Goal: Transaction & Acquisition: Purchase product/service

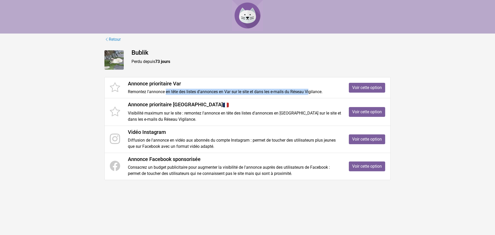
drag, startPoint x: 170, startPoint y: 93, endPoint x: 339, endPoint y: 87, distance: 169.6
click at [314, 89] on p "Remontez l'annonce en tête des listes d'annonces en Var sur le site et dans les…" at bounding box center [234, 92] width 213 height 6
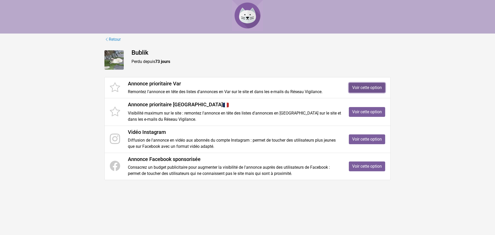
click at [358, 86] on link "Voir cette option" at bounding box center [367, 88] width 36 height 10
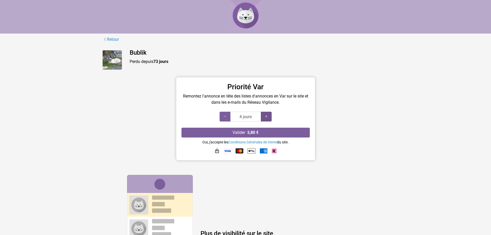
click at [266, 116] on icon at bounding box center [266, 116] width 4 height 5
type input "7 jours"
click at [267, 118] on icon at bounding box center [266, 116] width 4 height 5
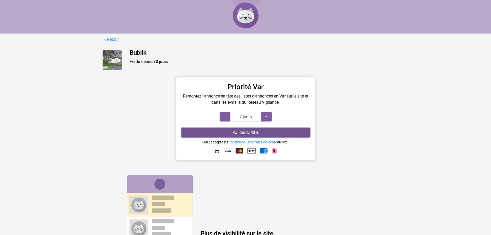
click at [266, 133] on button "Valider · 5,43 €" at bounding box center [246, 133] width 128 height 10
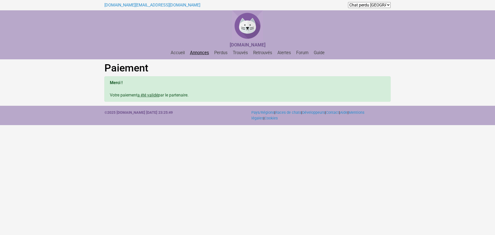
click at [197, 53] on link "Annonces" at bounding box center [199, 52] width 23 height 5
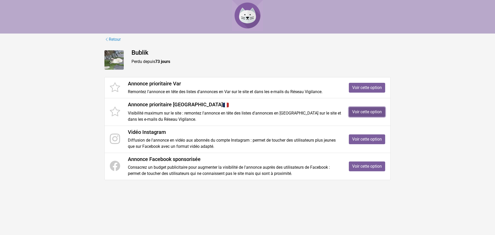
click at [370, 111] on link "Voir cette option" at bounding box center [367, 112] width 36 height 10
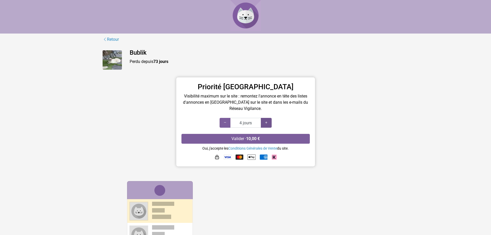
click at [263, 121] on div at bounding box center [266, 123] width 11 height 10
type input "7 jours"
click at [263, 121] on div at bounding box center [266, 123] width 11 height 10
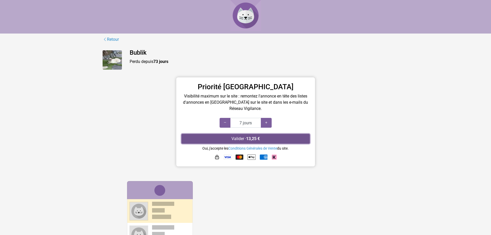
click at [262, 136] on button "Valider · 13,25 €" at bounding box center [246, 139] width 128 height 10
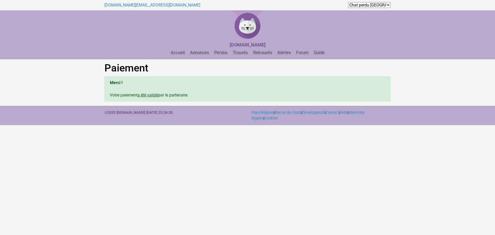
click at [131, 1] on div "[DOMAIN_NAME][EMAIL_ADDRESS][DOMAIN_NAME] Chat perdu [GEOGRAPHIC_DATA] Chat per…" at bounding box center [248, 5] width 294 height 10
click at [133, 8] on div "[DOMAIN_NAME][EMAIL_ADDRESS][DOMAIN_NAME]" at bounding box center [173, 5] width 139 height 6
click at [134, 4] on link "[DOMAIN_NAME][EMAIL_ADDRESS][DOMAIN_NAME]" at bounding box center [152, 5] width 96 height 5
